Goal: Task Accomplishment & Management: Use online tool/utility

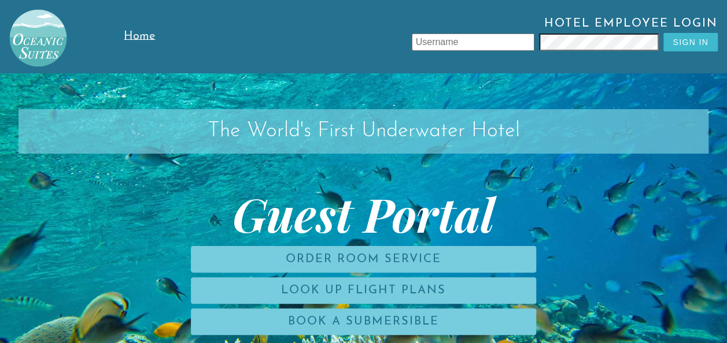
click at [518, 50] on input "text" at bounding box center [473, 42] width 123 height 17
click at [485, 36] on input "text" at bounding box center [473, 42] width 123 height 17
type input "jlk"
click at [663, 33] on button "Sign In" at bounding box center [690, 42] width 54 height 19
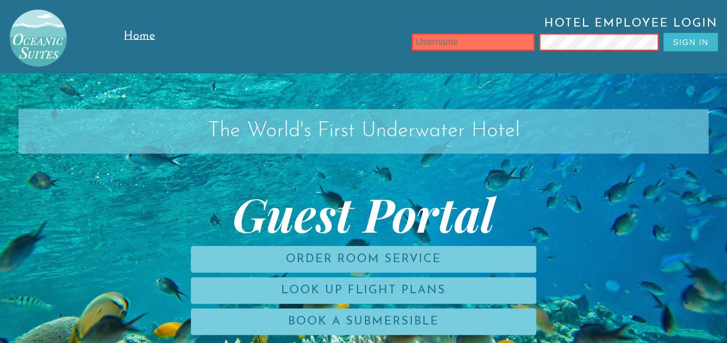
click at [663, 33] on button "Sign In" at bounding box center [690, 42] width 54 height 19
click at [485, 36] on input "text" at bounding box center [473, 42] width 123 height 17
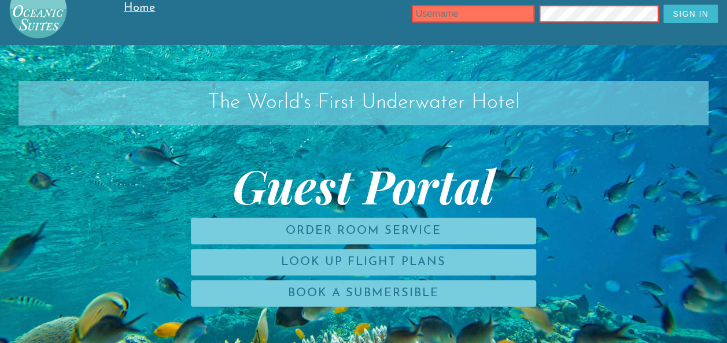
scroll to position [17, 0]
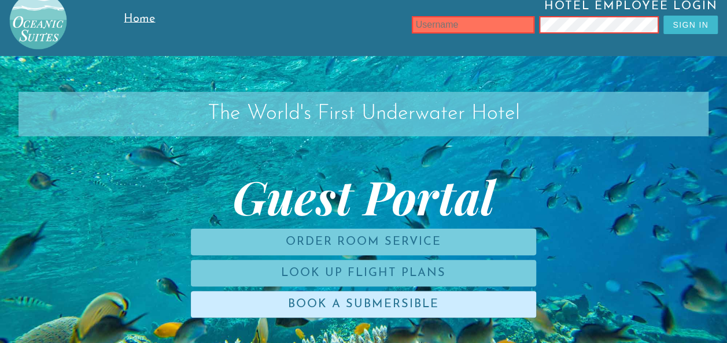
click at [341, 299] on link "Book a Submersible" at bounding box center [363, 304] width 345 height 27
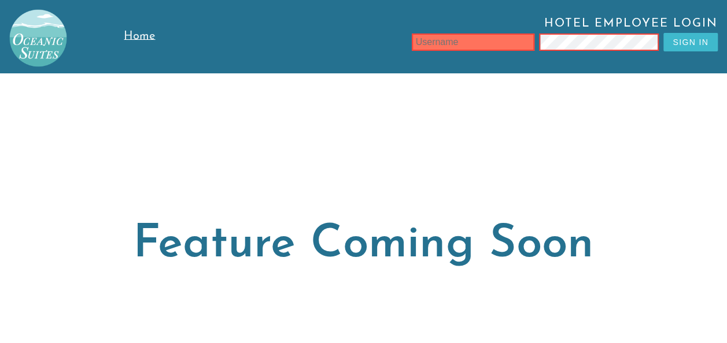
scroll to position [17, 0]
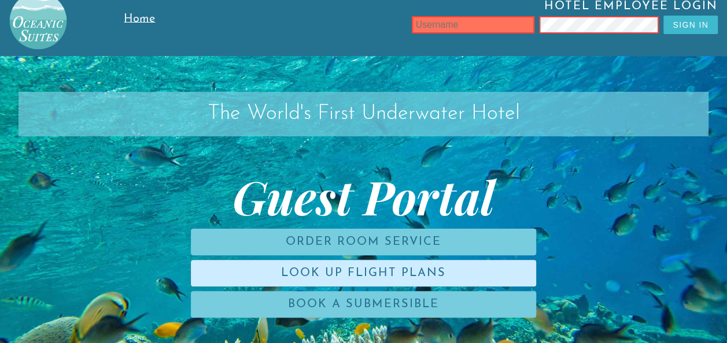
click at [304, 260] on link "Look Up Flight Plans" at bounding box center [363, 273] width 345 height 27
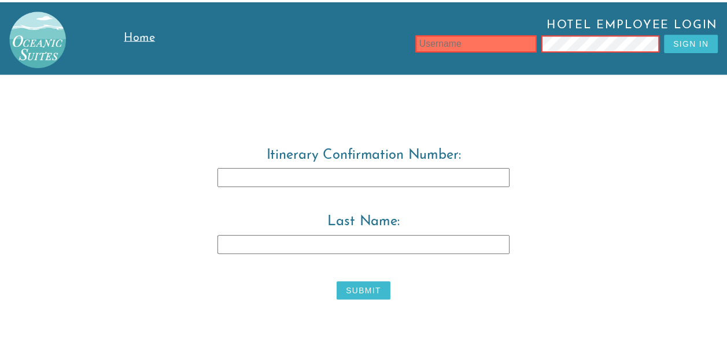
scroll to position [17, 0]
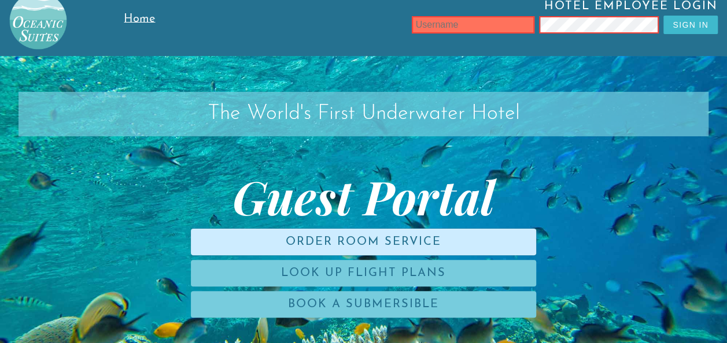
drag, startPoint x: 303, startPoint y: 238, endPoint x: 251, endPoint y: 239, distance: 52.1
click at [251, 239] on link "Order Room Service" at bounding box center [363, 242] width 345 height 27
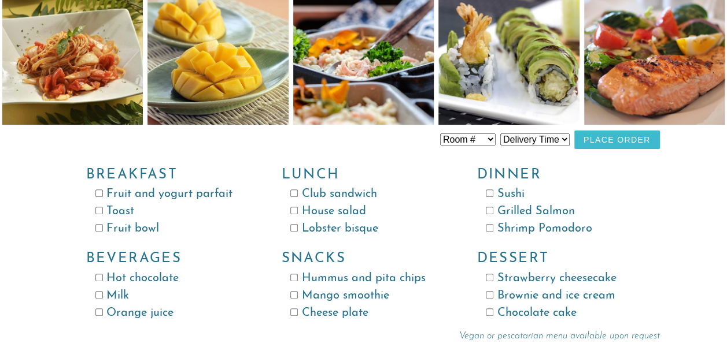
scroll to position [89, 0]
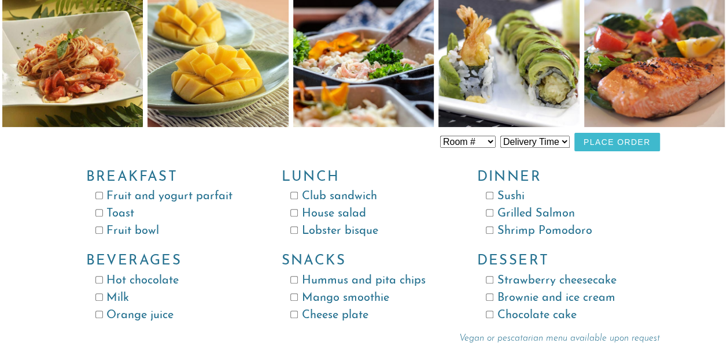
click at [490, 199] on input "Sushi" at bounding box center [490, 196] width 8 height 8
click at [487, 197] on input "Sushi" at bounding box center [490, 196] width 8 height 8
checkbox input "false"
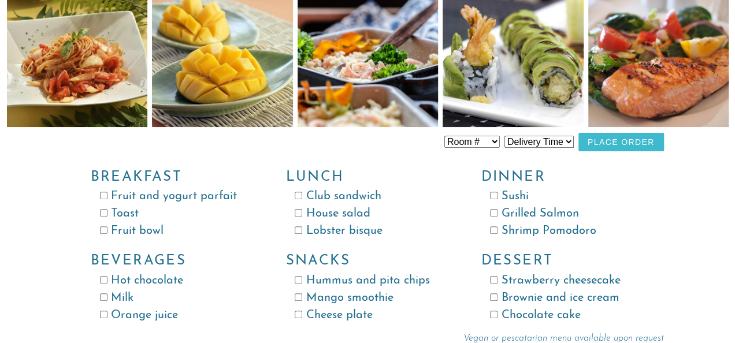
scroll to position [0, 0]
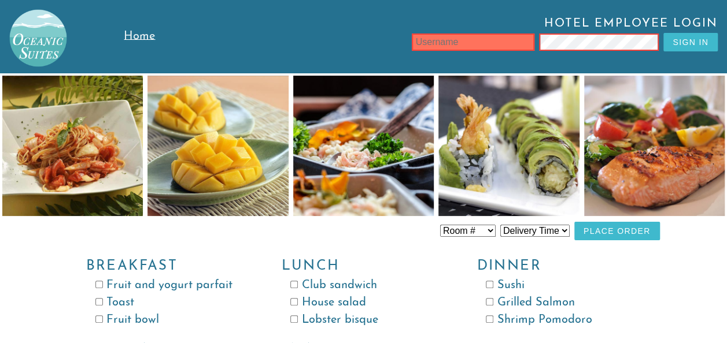
click at [515, 25] on span "Hotel Employee Login" at bounding box center [450, 25] width 536 height 16
click at [505, 36] on input "text" at bounding box center [473, 42] width 123 height 17
type input "f"
type input "d"
type input "False ID"
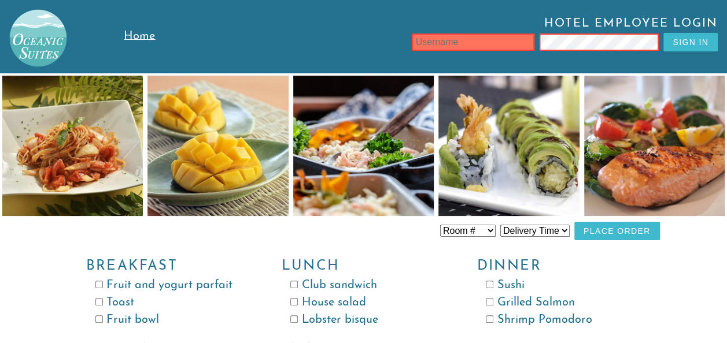
click at [676, 44] on button "Sign In" at bounding box center [690, 42] width 54 height 19
click at [456, 39] on input "text" at bounding box center [473, 42] width 123 height 17
type input "FalseID"
click at [465, 39] on input "text" at bounding box center [473, 42] width 123 height 17
type input "[PERSON_NAME]"
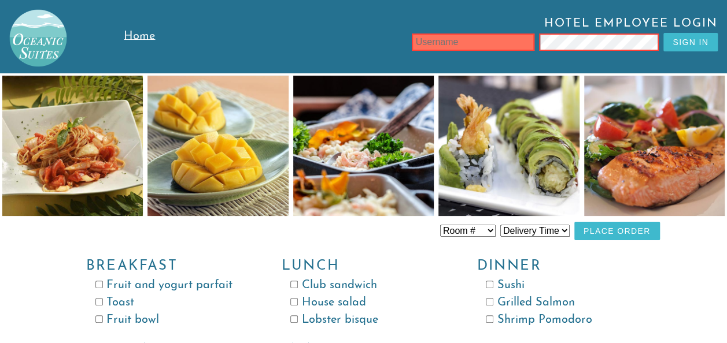
click at [441, 43] on input "text" at bounding box center [473, 42] width 123 height 17
type input "[PERSON_NAME]"
click at [478, 45] on input "text" at bounding box center [473, 42] width 123 height 17
type input "LeonzioTore"
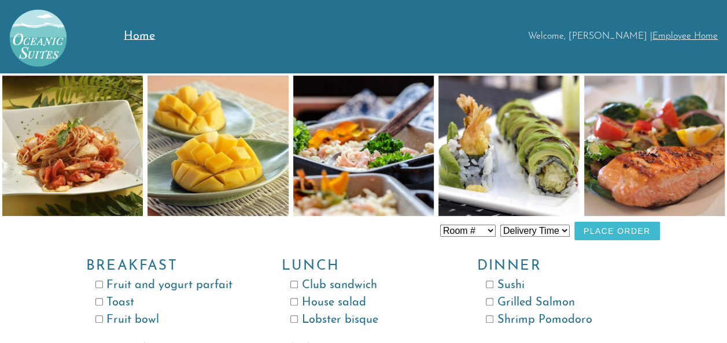
click at [690, 38] on link "Employee Home" at bounding box center [684, 36] width 65 height 9
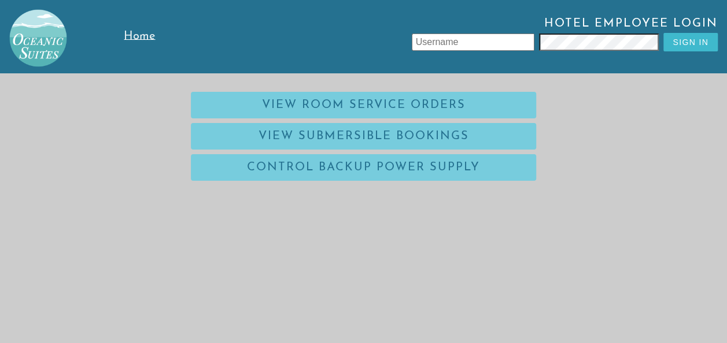
click at [453, 40] on input "text" at bounding box center [473, 42] width 123 height 17
type input "leonziotore"
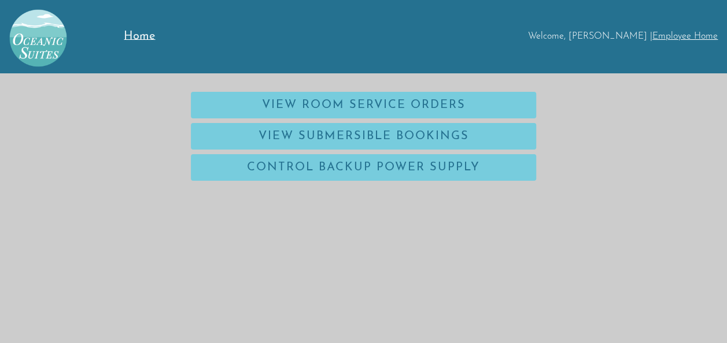
click at [675, 35] on link "Employee Home" at bounding box center [684, 36] width 65 height 9
click at [679, 34] on link "Employee Home" at bounding box center [684, 36] width 65 height 9
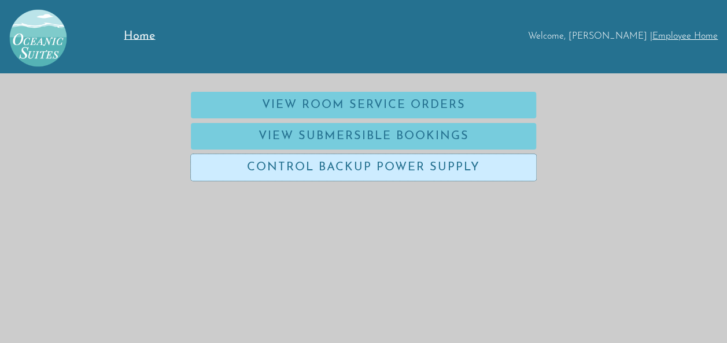
click at [433, 165] on link "Control Backup Power Supply" at bounding box center [363, 167] width 345 height 27
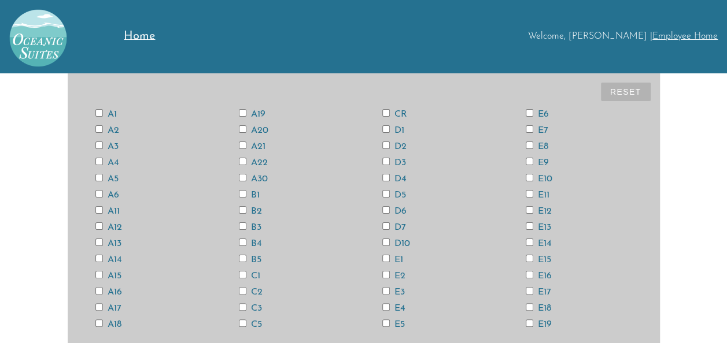
click at [623, 95] on button "Reset" at bounding box center [626, 92] width 50 height 19
click at [623, 96] on button "Reset" at bounding box center [626, 92] width 50 height 19
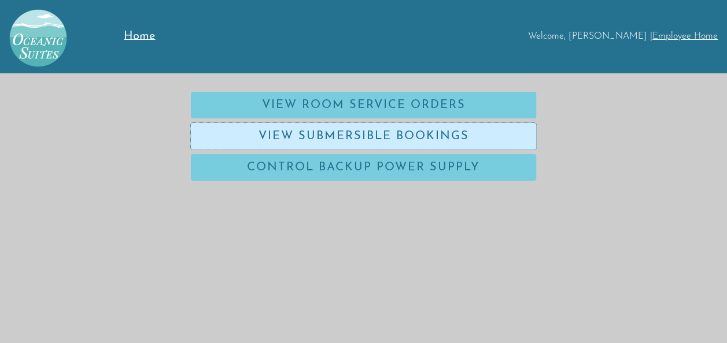
click at [335, 126] on link "View Submersible Bookings" at bounding box center [363, 136] width 345 height 27
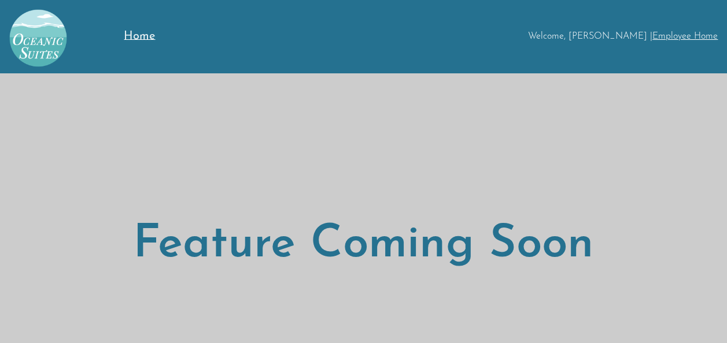
scroll to position [73, 0]
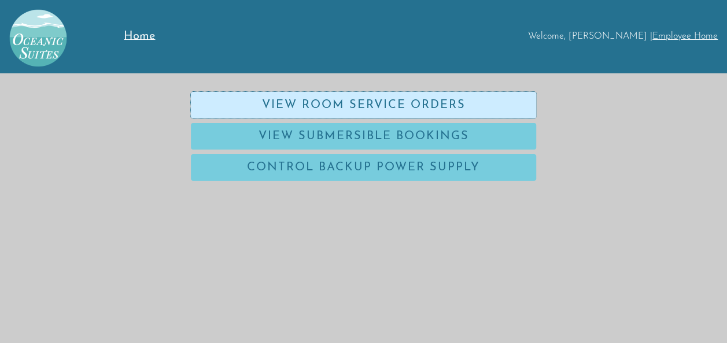
click at [238, 104] on link "View Room Service Orders" at bounding box center [363, 105] width 345 height 27
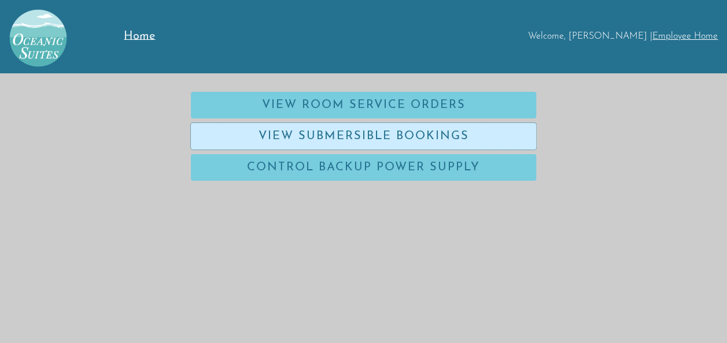
click at [393, 133] on link "View Submersible Bookings" at bounding box center [363, 136] width 345 height 27
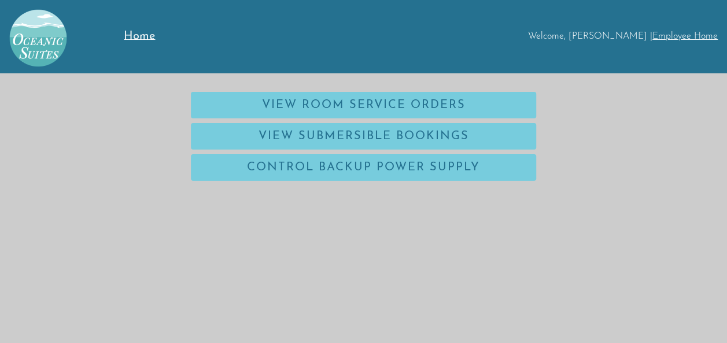
click at [136, 34] on span "Home" at bounding box center [139, 37] width 31 height 12
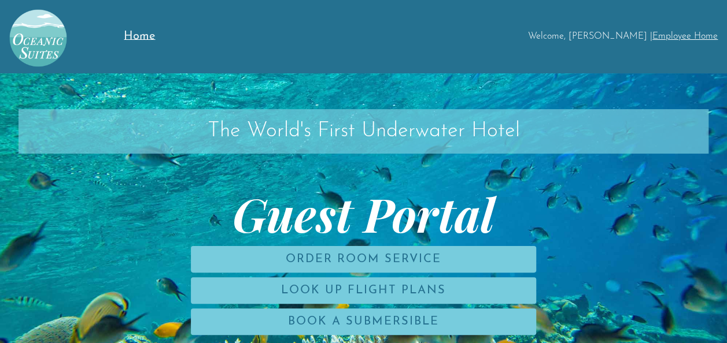
click at [689, 35] on link "Employee Home" at bounding box center [684, 36] width 65 height 9
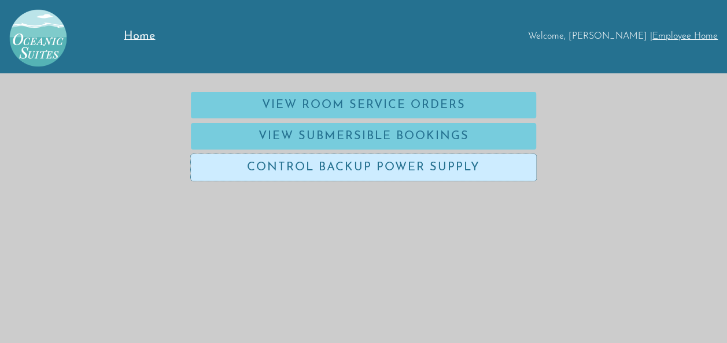
click at [384, 166] on link "Control Backup Power Supply" at bounding box center [363, 167] width 345 height 27
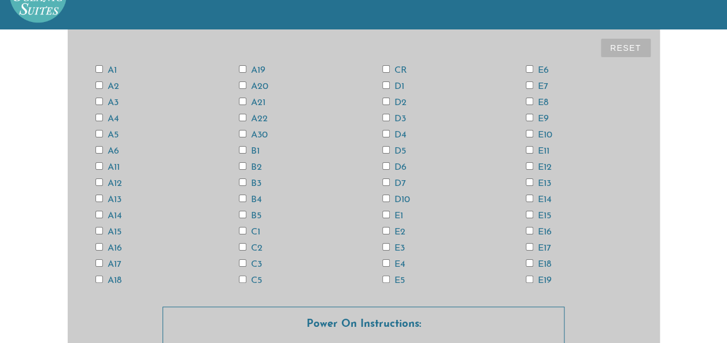
scroll to position [46, 0]
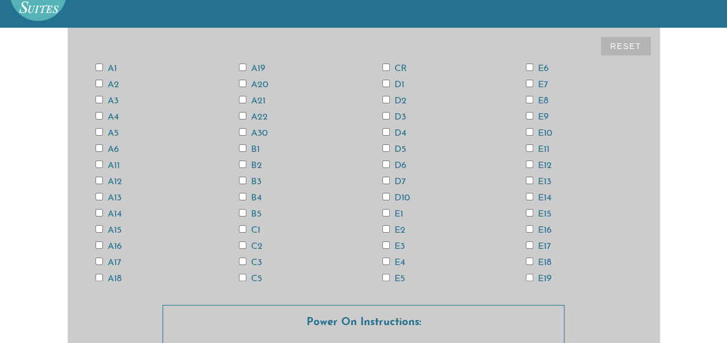
click at [386, 66] on input "CR" at bounding box center [386, 68] width 8 height 8
checkbox input "true"
click at [529, 212] on input "E15" at bounding box center [530, 213] width 8 height 8
checkbox input "true"
click at [528, 161] on input "E12" at bounding box center [530, 165] width 8 height 8
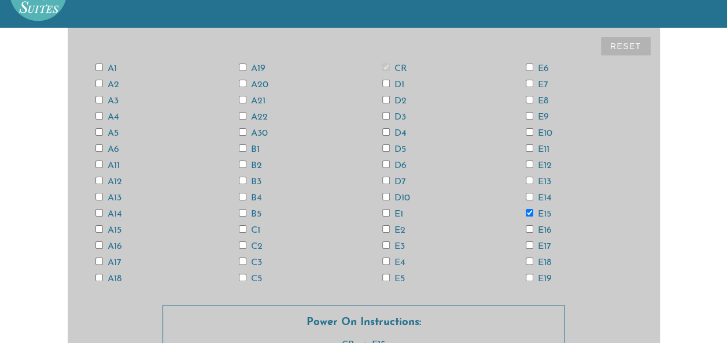
checkbox input "true"
click at [526, 179] on input "E13" at bounding box center [530, 181] width 8 height 8
checkbox input "true"
click at [526, 197] on input "E14" at bounding box center [530, 197] width 8 height 8
checkbox input "true"
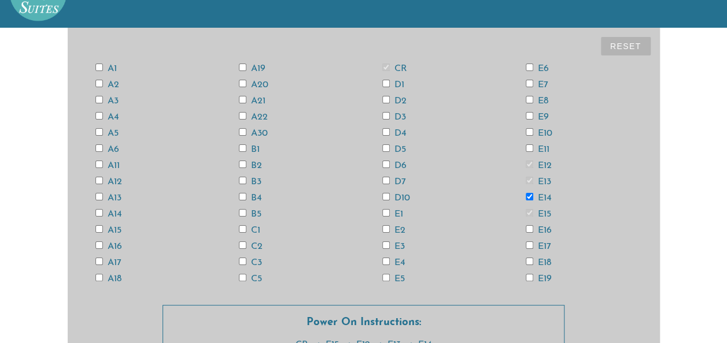
click at [99, 147] on input "A6" at bounding box center [99, 149] width 8 height 8
checkbox input "true"
click at [530, 261] on input "E18" at bounding box center [530, 262] width 8 height 8
checkbox input "true"
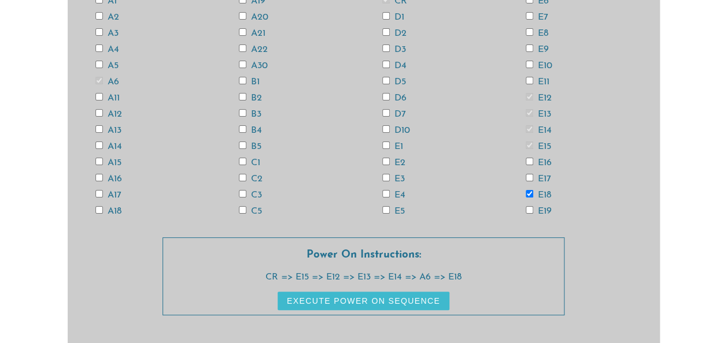
click at [384, 93] on input "D6" at bounding box center [386, 97] width 8 height 8
checkbox input "true"
click at [98, 30] on input "A3" at bounding box center [99, 32] width 8 height 8
checkbox input "true"
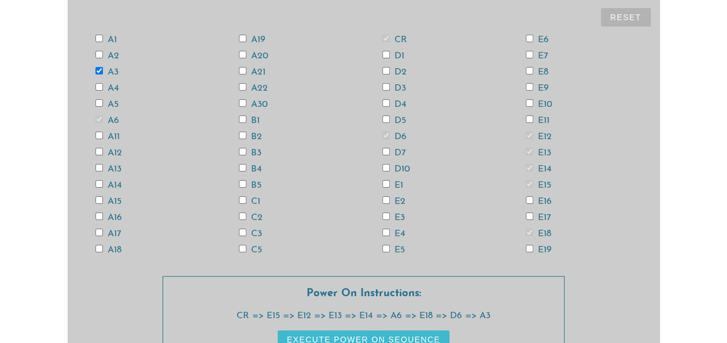
scroll to position [74, 0]
click at [242, 40] on input "A19" at bounding box center [243, 39] width 8 height 8
checkbox input "true"
click at [244, 54] on input "A20" at bounding box center [243, 55] width 8 height 8
checkbox input "true"
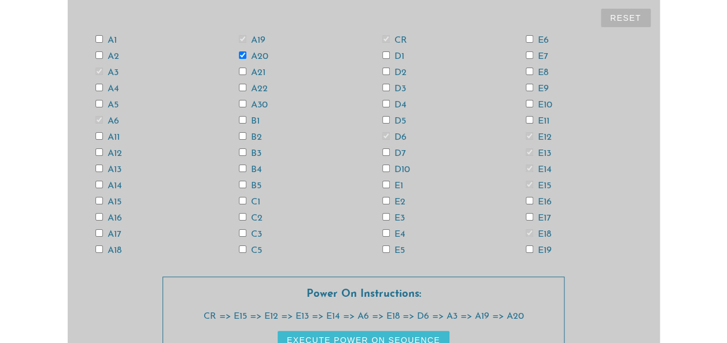
click at [98, 168] on input "A13" at bounding box center [99, 169] width 8 height 8
checkbox input "true"
click at [98, 184] on input "A14" at bounding box center [99, 185] width 8 height 8
checkbox input "true"
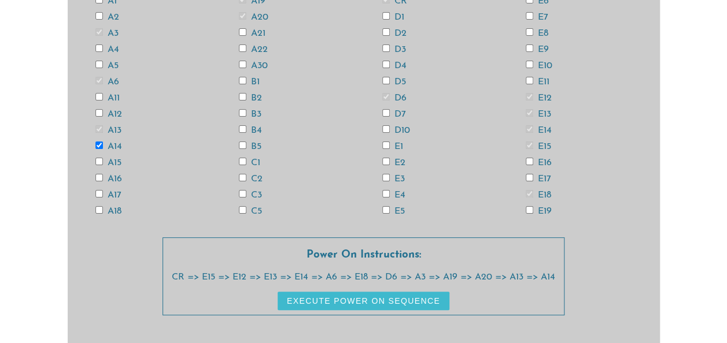
click at [413, 303] on button "Execute Power On Sequence" at bounding box center [364, 301] width 172 height 19
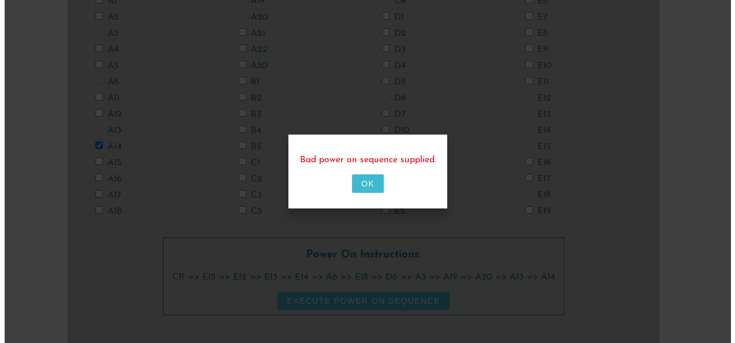
scroll to position [0, 0]
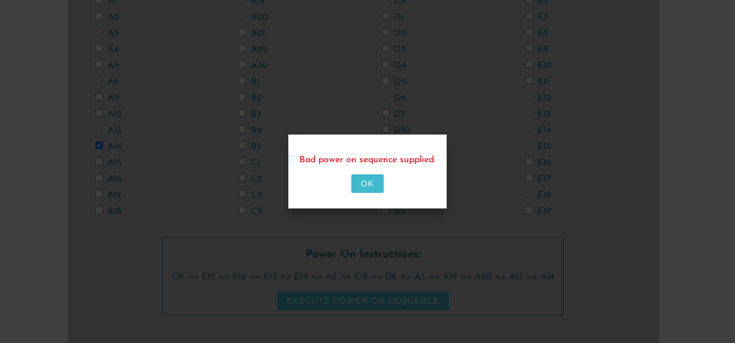
click at [369, 184] on button "OK" at bounding box center [368, 184] width 32 height 19
checkbox input "false"
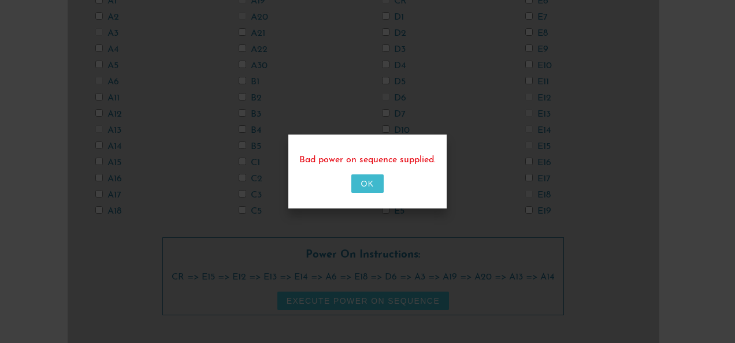
checkbox input "false"
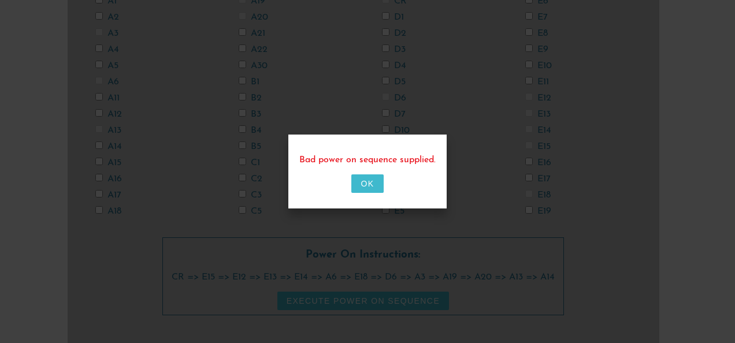
checkbox input "false"
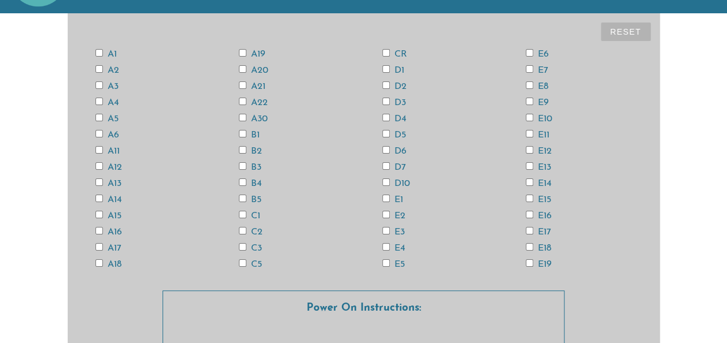
scroll to position [69, 0]
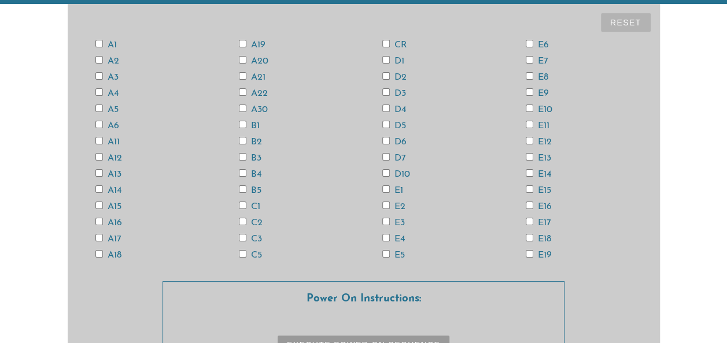
drag, startPoint x: 527, startPoint y: 234, endPoint x: 528, endPoint y: 206, distance: 28.3
click at [528, 206] on div "A1 A2 A3 A4 A5 A6 A11 A12 A13 A14 A15 A16 A17 A18 A19 A20 A21 A22 A30 B1 B2 B3 …" at bounding box center [364, 149] width 574 height 227
click at [528, 206] on input "E16" at bounding box center [530, 206] width 8 height 8
checkbox input "true"
click at [526, 254] on input "E19" at bounding box center [530, 254] width 8 height 8
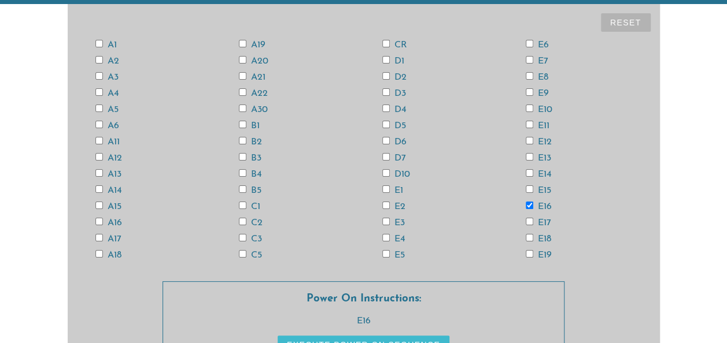
checkbox input "true"
click at [627, 16] on button "Reset" at bounding box center [626, 22] width 50 height 19
checkbox input "false"
click at [627, 16] on button "Reset" at bounding box center [626, 22] width 50 height 19
click at [530, 254] on input "E19" at bounding box center [530, 254] width 8 height 8
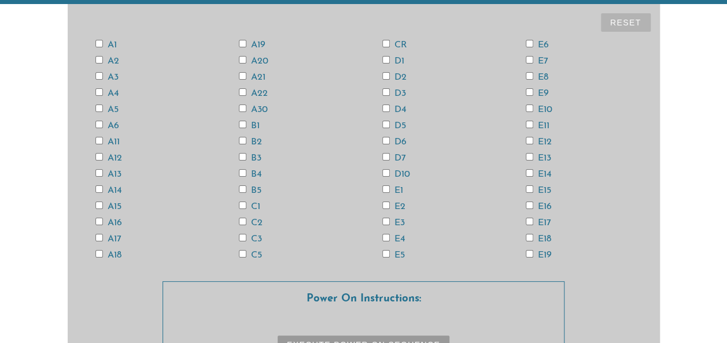
checkbox input "true"
click at [532, 220] on input "E17" at bounding box center [530, 222] width 8 height 8
checkbox input "true"
click at [530, 191] on input "E15" at bounding box center [530, 190] width 8 height 8
checkbox input "true"
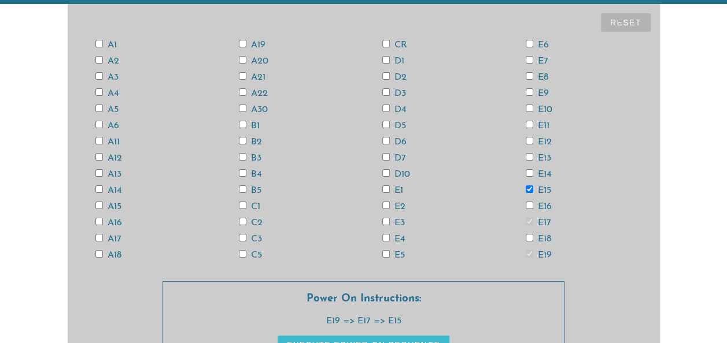
click at [528, 158] on input "E13" at bounding box center [530, 157] width 8 height 8
checkbox input "true"
click at [527, 124] on input "E11" at bounding box center [530, 125] width 8 height 8
checkbox input "true"
click at [528, 91] on input "E9" at bounding box center [530, 92] width 8 height 8
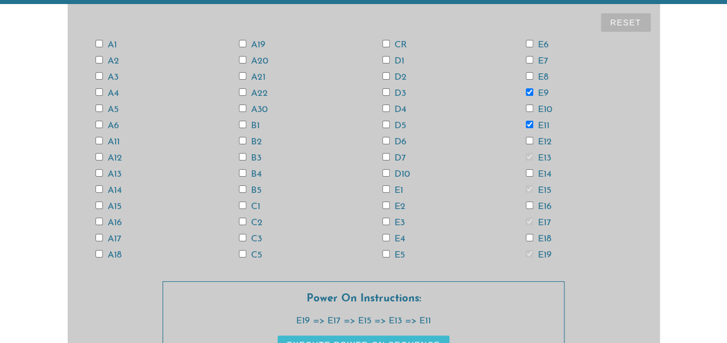
checkbox input "true"
click at [528, 57] on input "E7" at bounding box center [530, 60] width 8 height 8
checkbox input "true"
click at [386, 249] on div "A1 A2 A3 A4 A5 A6 A11 A12 A13 A14 A15 A16 A17 A18 A19 A20 A21 A22 A30 B1 B2 B3 …" at bounding box center [364, 149] width 574 height 227
click at [385, 254] on input "E5" at bounding box center [386, 254] width 8 height 8
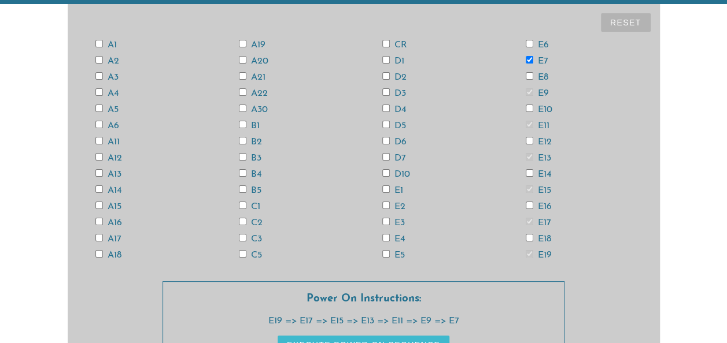
checkbox input "true"
click at [385, 221] on input "E3" at bounding box center [386, 222] width 8 height 8
checkbox input "true"
click at [384, 187] on input "E1" at bounding box center [386, 190] width 8 height 8
checkbox input "true"
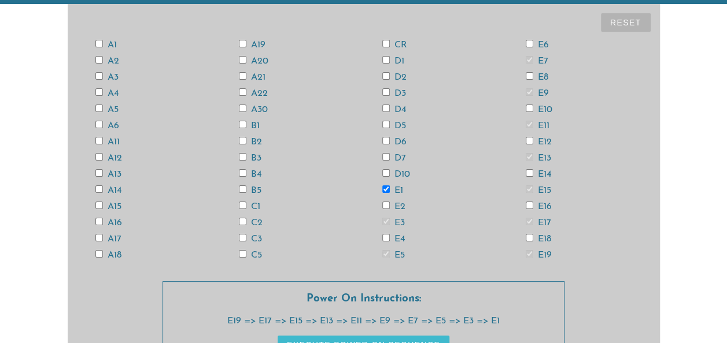
click at [385, 153] on div "A1 A2 A3 A4 A5 A6 A11 A12 A13 A14 A15 A16 A17 A18 A19 A20 A21 A22 A30 B1 B2 B3 …" at bounding box center [364, 149] width 574 height 227
click at [385, 155] on input "D7" at bounding box center [386, 157] width 8 height 8
checkbox input "true"
click at [384, 126] on input "D5" at bounding box center [386, 125] width 8 height 8
checkbox input "true"
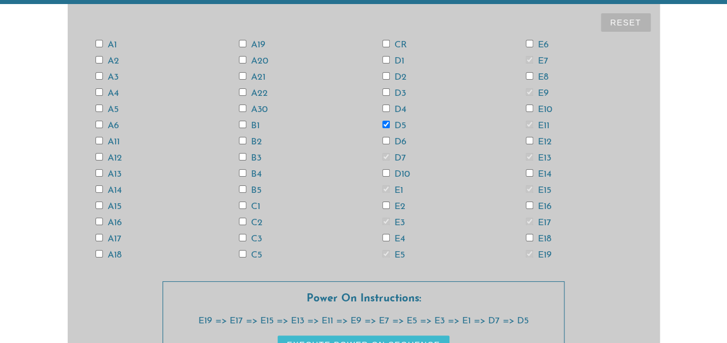
click at [386, 91] on input "D3" at bounding box center [386, 92] width 8 height 8
checkbox input "true"
click at [385, 61] on input "D1" at bounding box center [386, 60] width 8 height 8
click at [376, 339] on button "Execute Power On Sequence" at bounding box center [364, 345] width 172 height 19
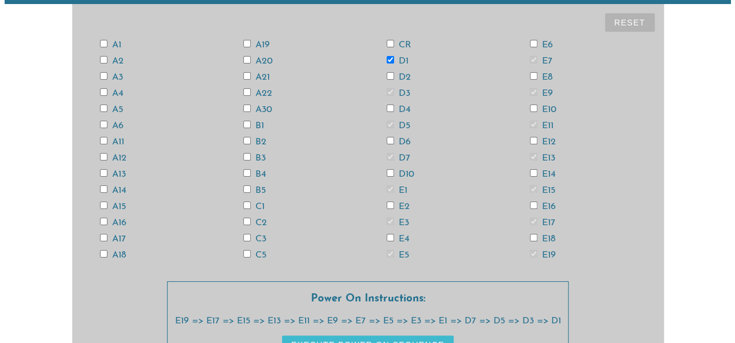
scroll to position [0, 0]
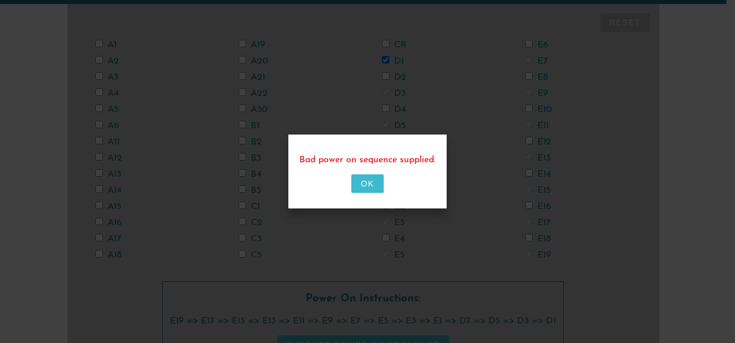
click at [364, 179] on button "OK" at bounding box center [368, 184] width 32 height 19
checkbox input "false"
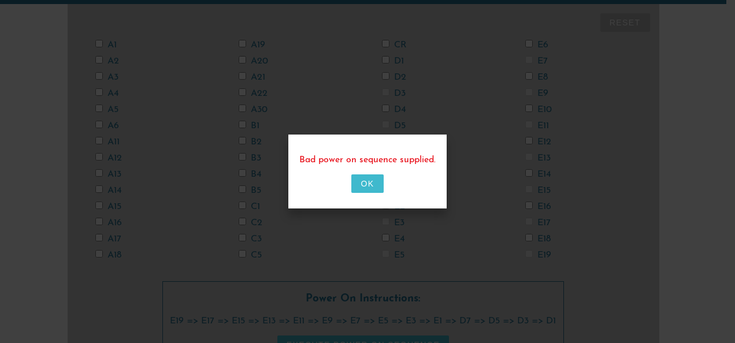
checkbox input "false"
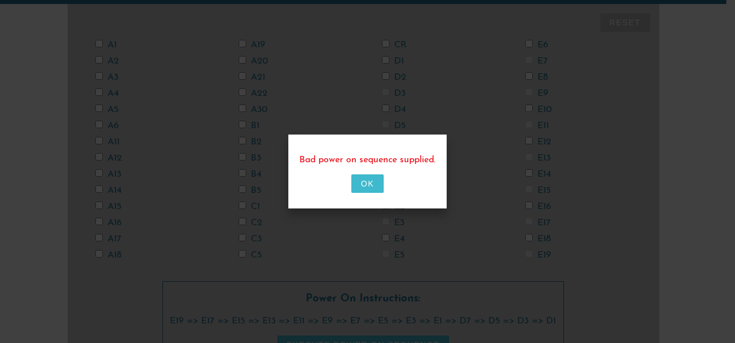
checkbox input "false"
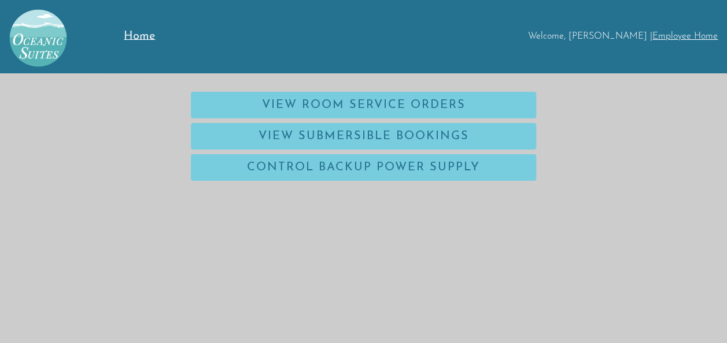
scroll to position [17, 0]
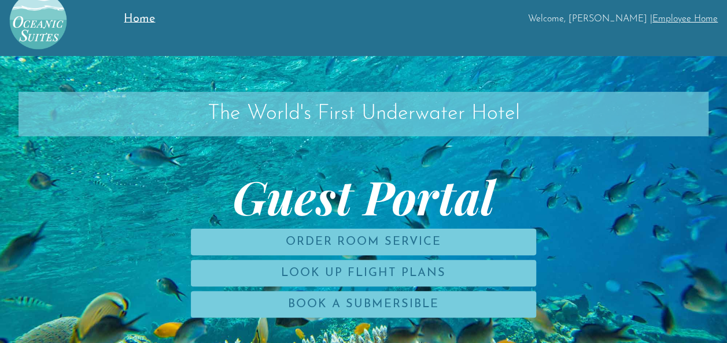
click at [660, 19] on link "Employee Home" at bounding box center [684, 18] width 65 height 9
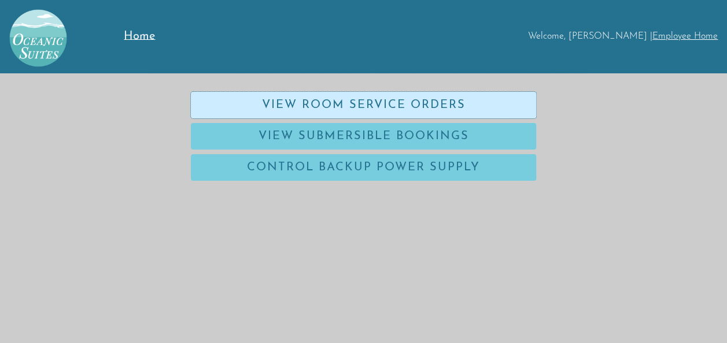
click at [398, 109] on link "View Room Service Orders" at bounding box center [363, 105] width 345 height 27
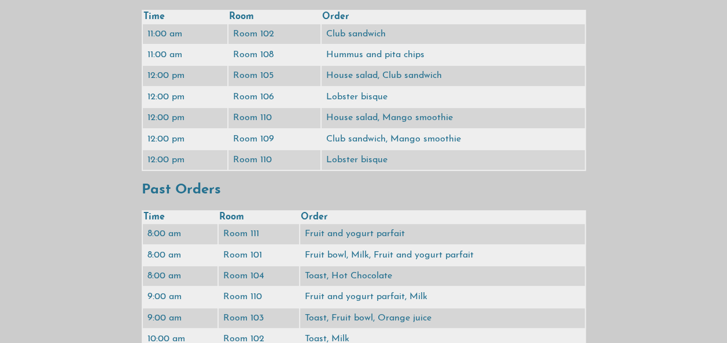
scroll to position [114, 0]
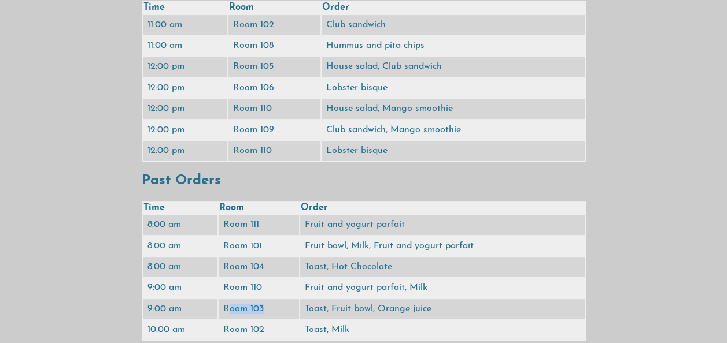
drag, startPoint x: 230, startPoint y: 313, endPoint x: 290, endPoint y: 316, distance: 59.6
click at [290, 316] on td "Room 103" at bounding box center [259, 310] width 80 height 20
drag, startPoint x: 290, startPoint y: 316, endPoint x: 657, endPoint y: 252, distance: 372.6
click at [657, 252] on div "Upcoming Orders Time Room Order 11:00 am Room 102 Club sandwich 11:00 am Room 1…" at bounding box center [363, 152] width 727 height 385
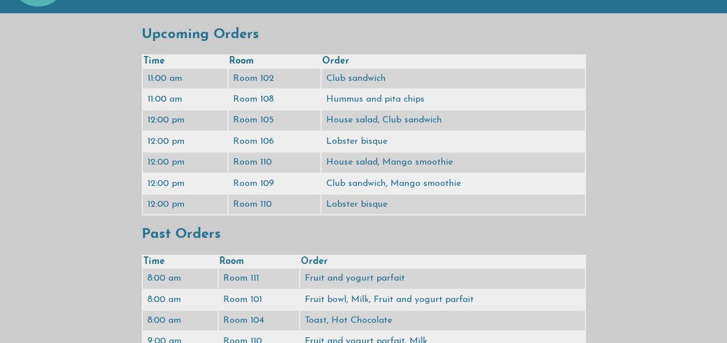
scroll to position [0, 0]
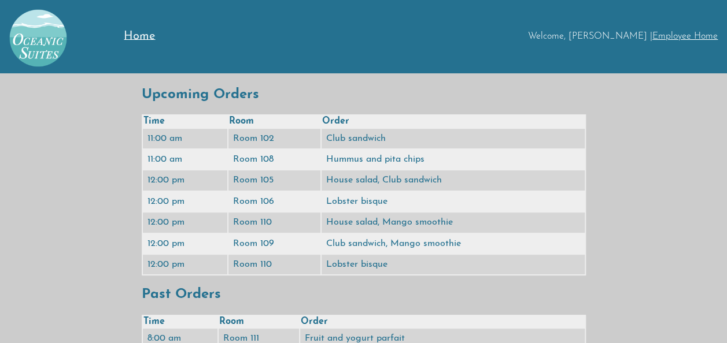
click at [680, 36] on link "Employee Home" at bounding box center [684, 36] width 65 height 9
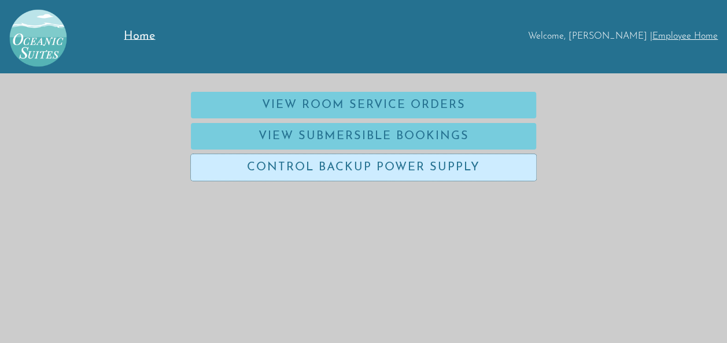
click at [388, 164] on link "Control Backup Power Supply" at bounding box center [363, 167] width 345 height 27
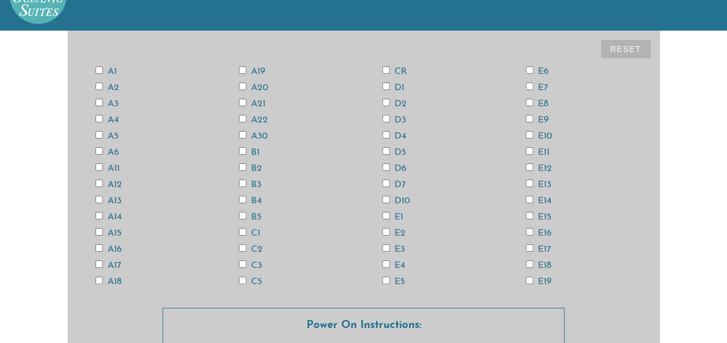
scroll to position [40, 0]
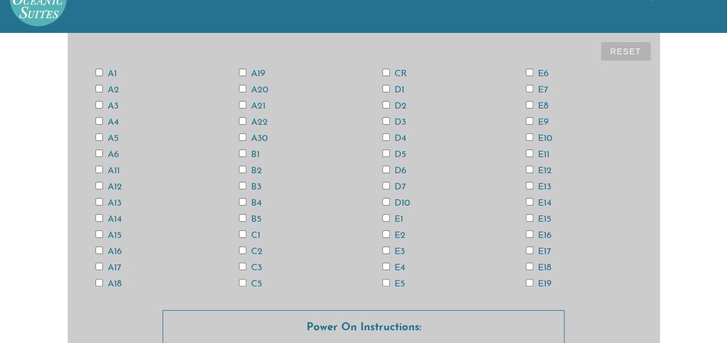
click at [384, 71] on input "CR" at bounding box center [386, 73] width 8 height 8
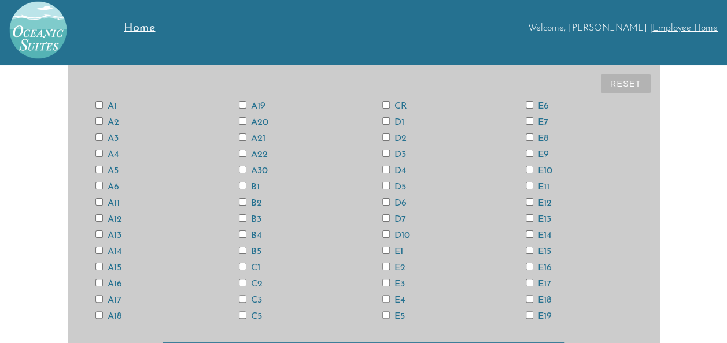
scroll to position [9, 0]
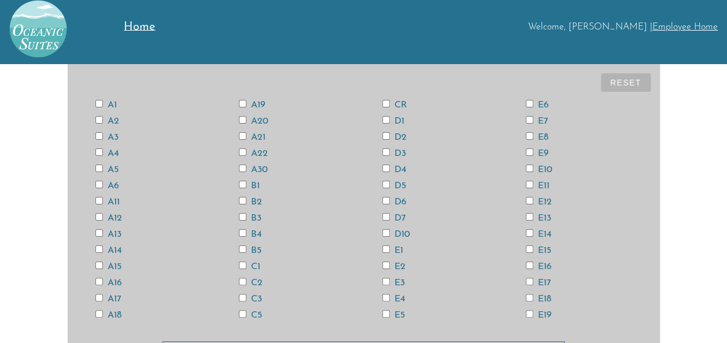
click at [534, 148] on div "A1 A2 A3 A4 A5 A6 A11 A12 A13 A14 A15 A16 A17 A18 A19 A20 A21 A22 A30 B1 B2 B3 …" at bounding box center [364, 210] width 574 height 227
drag, startPoint x: 577, startPoint y: 227, endPoint x: 561, endPoint y: 162, distance: 66.6
click at [561, 162] on div "A1 A2 A3 A4 A5 A6 A11 A12 A13 A14 A15 A16 A17 A18 A19 A20 A21 A22 A30 B1 B2 B3 …" at bounding box center [364, 210] width 574 height 227
click at [648, 143] on div "A1 A2 A3 A4 A5 A6 A11 A12 A13 A14 A15 A16 A17 A18 A19 A20 A21 A22 A30 B1 B2 B3 …" at bounding box center [364, 210] width 574 height 227
click at [383, 104] on input "CR" at bounding box center [386, 104] width 8 height 8
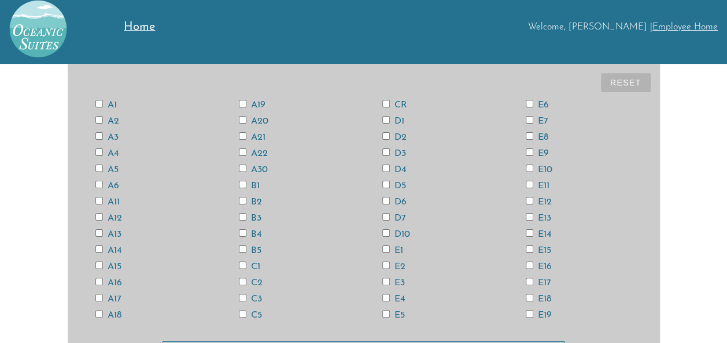
checkbox input "true"
click at [97, 235] on input "A13" at bounding box center [99, 234] width 8 height 8
checkbox input "true"
click at [98, 139] on input "A3" at bounding box center [99, 136] width 8 height 8
checkbox input "true"
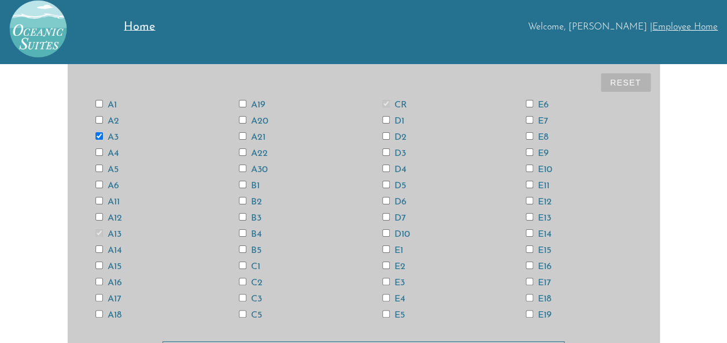
click at [528, 249] on input "E15" at bounding box center [530, 250] width 8 height 8
checkbox input "true"
click at [528, 219] on input "E13" at bounding box center [530, 217] width 8 height 8
checkbox input "true"
click at [98, 184] on input "A6" at bounding box center [99, 185] width 8 height 8
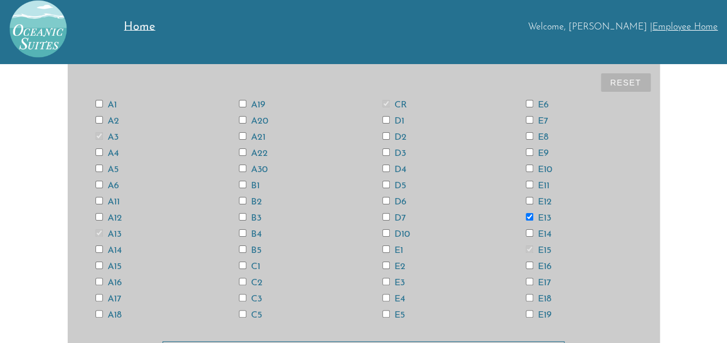
checkbox input "true"
click at [98, 222] on label "A12" at bounding box center [108, 218] width 27 height 9
click at [98, 221] on input "A12" at bounding box center [99, 217] width 8 height 8
checkbox input "true"
click at [97, 250] on input "A14" at bounding box center [99, 250] width 8 height 8
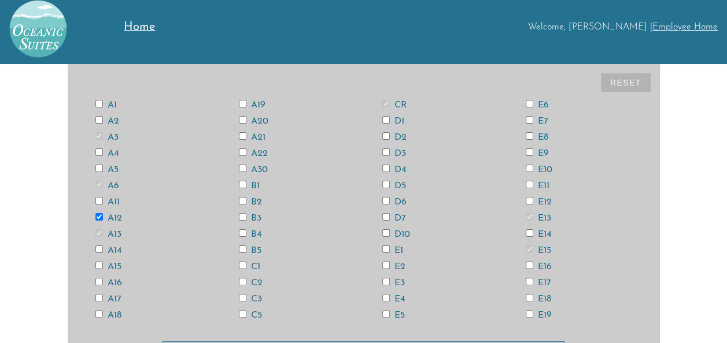
checkbox input "true"
click at [386, 201] on input "D6" at bounding box center [386, 201] width 8 height 8
checkbox input "true"
click at [385, 297] on input "E4" at bounding box center [386, 298] width 8 height 8
checkbox input "true"
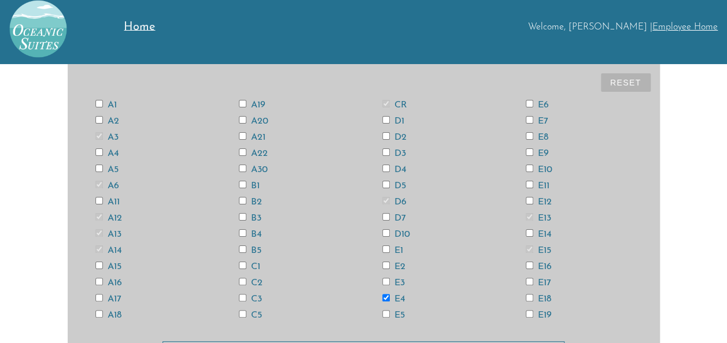
click at [533, 202] on label "E12" at bounding box center [539, 202] width 26 height 9
click at [533, 202] on input "E12" at bounding box center [530, 201] width 8 height 8
checkbox input "true"
click at [526, 236] on input "E14" at bounding box center [530, 234] width 8 height 8
checkbox input "true"
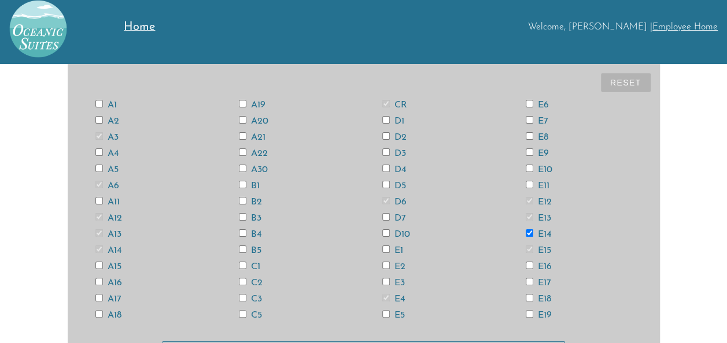
click at [527, 297] on input "E18" at bounding box center [530, 298] width 8 height 8
checkbox input "true"
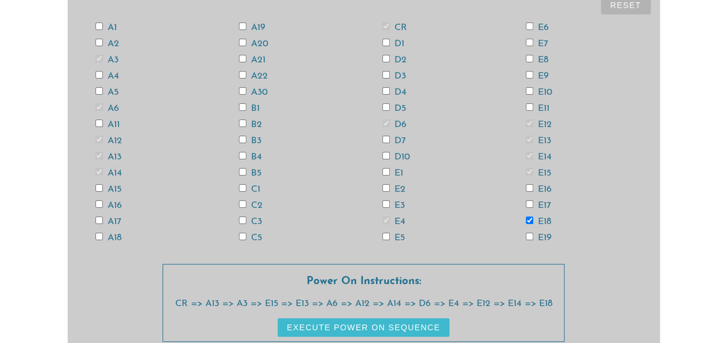
scroll to position [92, 0]
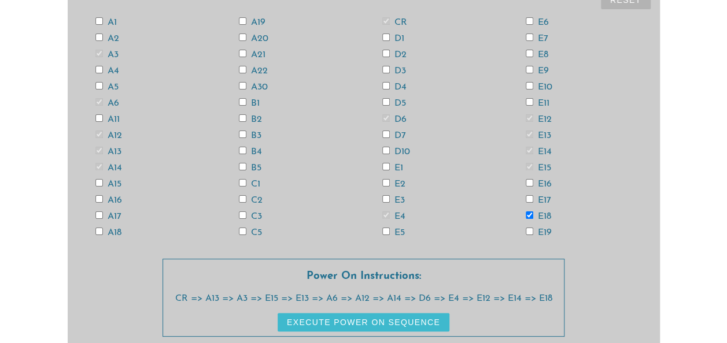
click at [426, 320] on button "Execute Power On Sequence" at bounding box center [364, 322] width 172 height 19
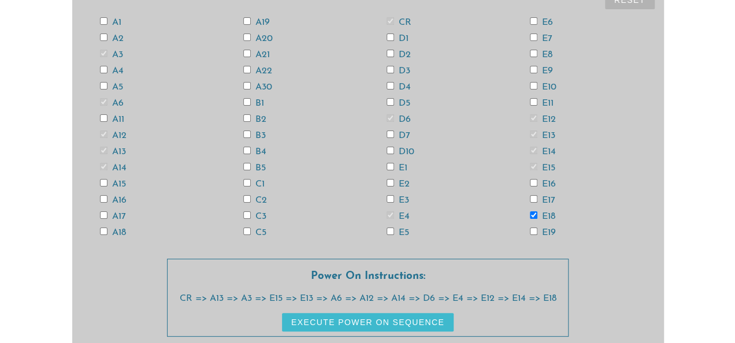
scroll to position [0, 0]
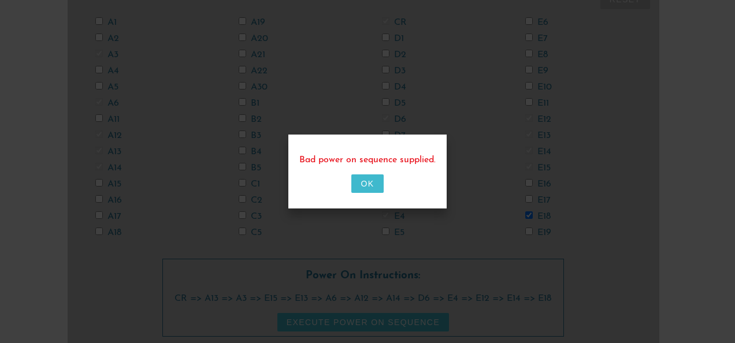
click at [372, 185] on button "OK" at bounding box center [368, 184] width 32 height 19
checkbox input "false"
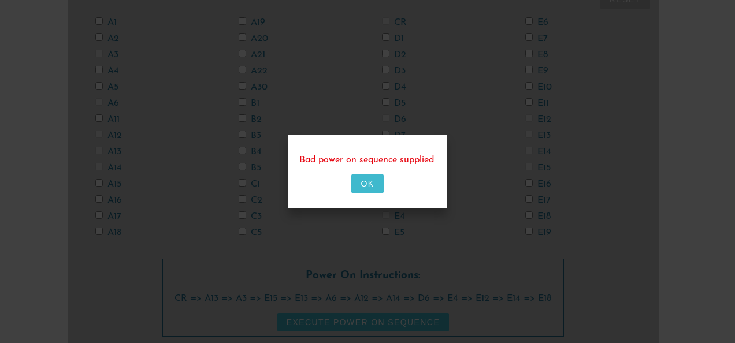
checkbox input "false"
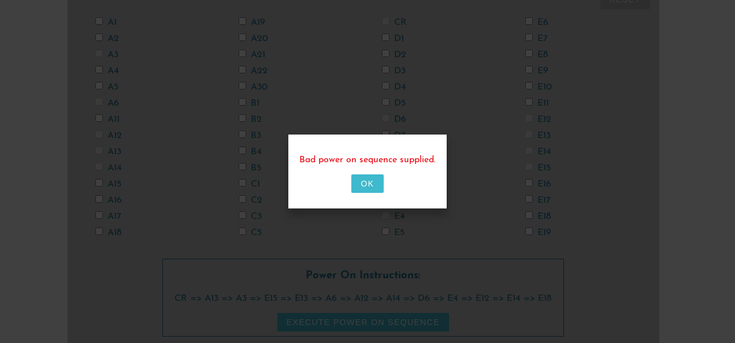
checkbox input "false"
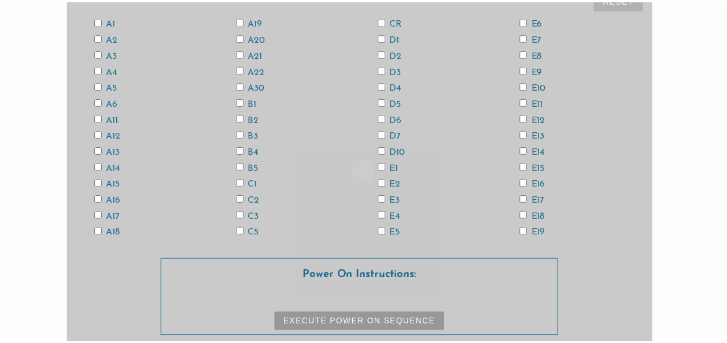
scroll to position [92, 0]
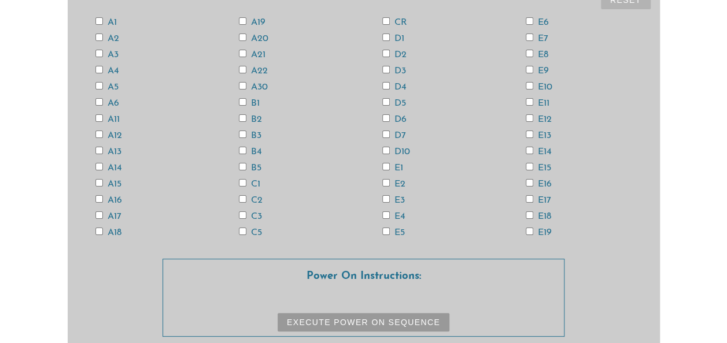
click at [387, 23] on input "CR" at bounding box center [386, 21] width 8 height 8
checkbox input "true"
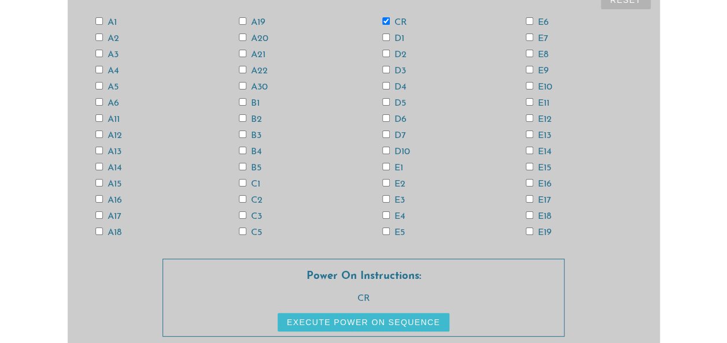
click at [527, 167] on input "E15" at bounding box center [530, 167] width 8 height 8
checkbox input "true"
click at [528, 134] on input "E13" at bounding box center [530, 135] width 8 height 8
checkbox input "true"
click at [102, 150] on input "A13" at bounding box center [99, 151] width 8 height 8
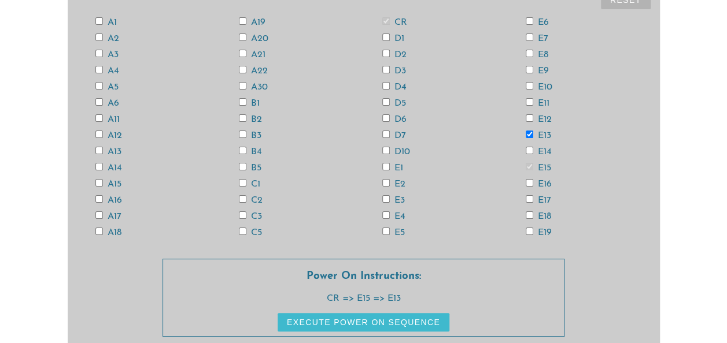
checkbox input "true"
click at [97, 119] on input "A11" at bounding box center [99, 118] width 8 height 8
checkbox input "true"
click at [98, 53] on input "A3" at bounding box center [99, 54] width 8 height 8
checkbox input "true"
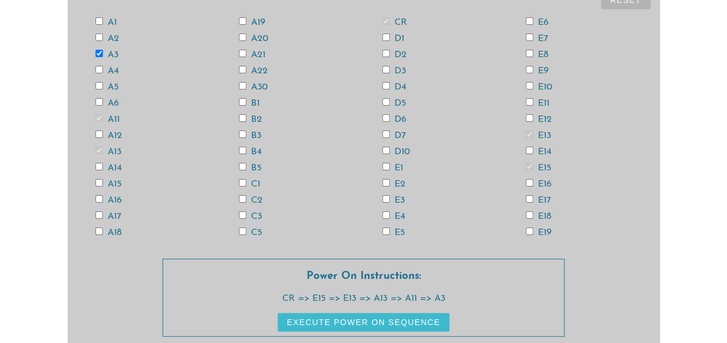
click at [96, 100] on input "A6" at bounding box center [99, 102] width 8 height 8
checkbox input "true"
click at [98, 231] on input "A18" at bounding box center [99, 232] width 8 height 8
checkbox input "true"
click at [384, 118] on input "D6" at bounding box center [386, 118] width 8 height 8
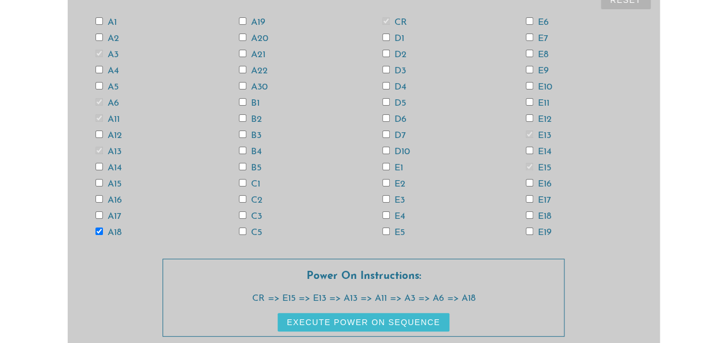
checkbox input "true"
click at [388, 215] on input "E4" at bounding box center [386, 216] width 8 height 8
checkbox input "true"
click at [528, 116] on input "E12" at bounding box center [530, 118] width 8 height 8
checkbox input "true"
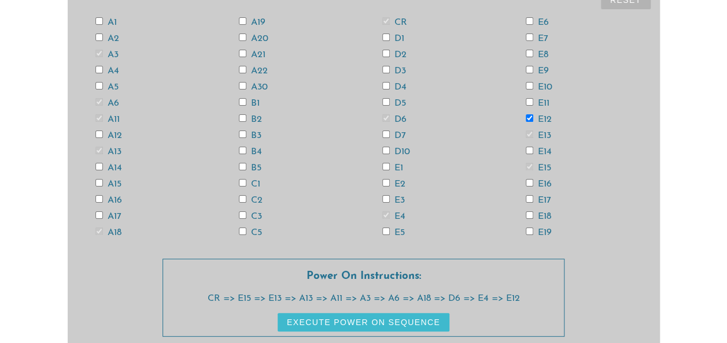
click at [531, 150] on input "E14" at bounding box center [530, 151] width 8 height 8
checkbox input "true"
click at [528, 215] on input "E18" at bounding box center [530, 216] width 8 height 8
checkbox input "true"
click at [100, 134] on input "A12" at bounding box center [99, 135] width 8 height 8
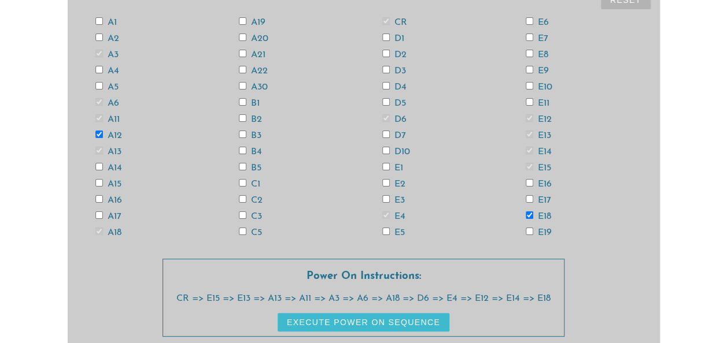
checkbox input "true"
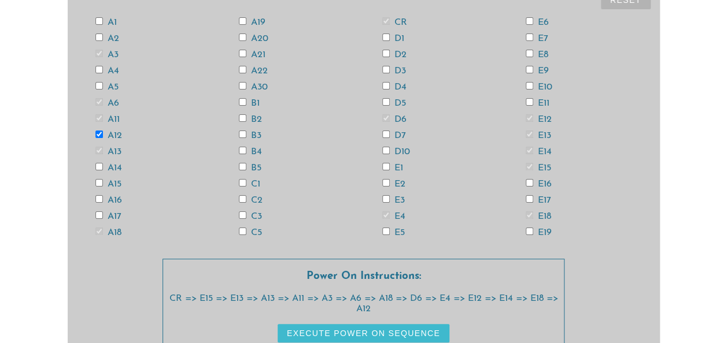
click at [289, 329] on button "Execute Power On Sequence" at bounding box center [364, 333] width 172 height 19
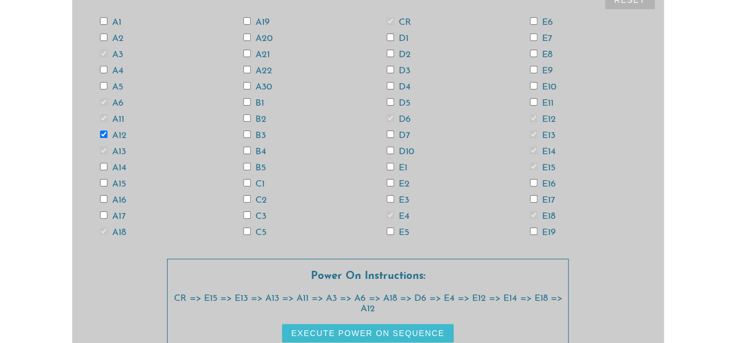
scroll to position [0, 0]
